Goal: Task Accomplishment & Management: Manage account settings

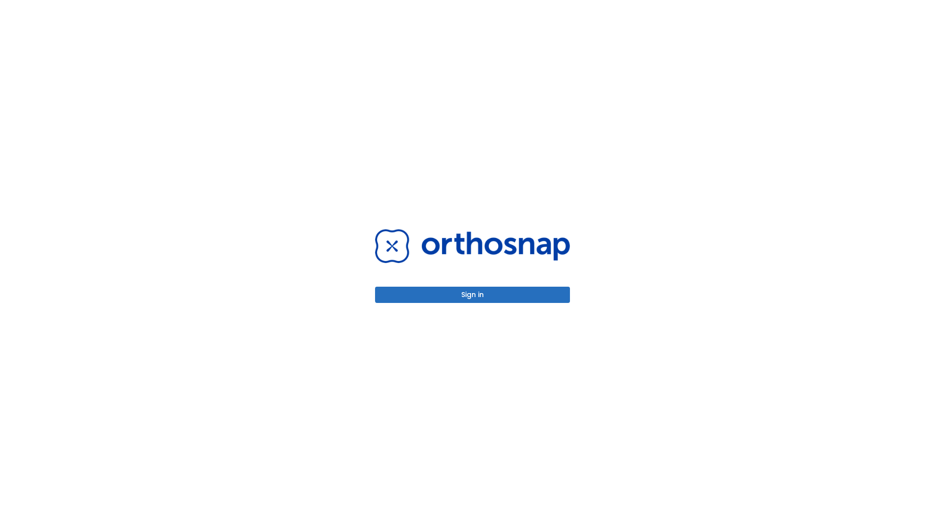
click at [473, 294] on button "Sign in" at bounding box center [472, 294] width 195 height 16
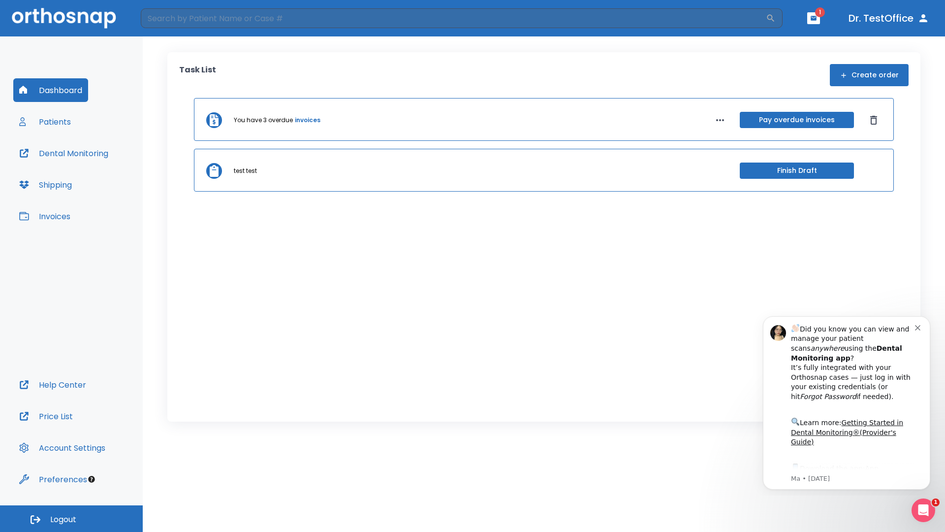
click at [71, 518] on span "Logout" at bounding box center [63, 519] width 26 height 11
